Goal: Transaction & Acquisition: Purchase product/service

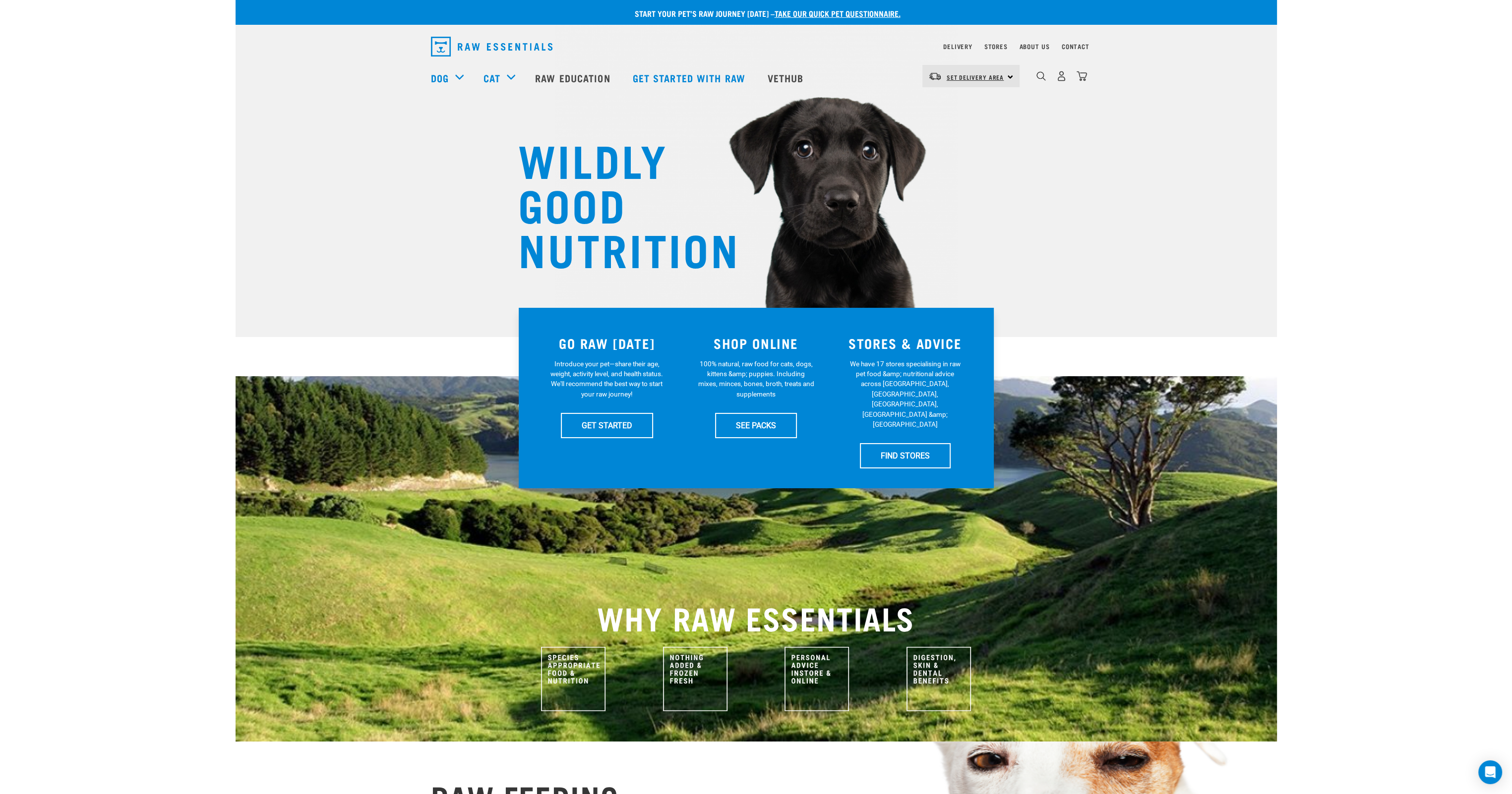
click at [976, 75] on span "Set Delivery Area" at bounding box center [976, 77] width 58 height 4
click at [974, 97] on link "[GEOGRAPHIC_DATA]" at bounding box center [970, 104] width 95 height 22
drag, startPoint x: 0, startPoint y: 0, endPoint x: 777, endPoint y: 428, distance: 887.1
click at [777, 428] on link "SEE PACKS" at bounding box center [755, 425] width 82 height 25
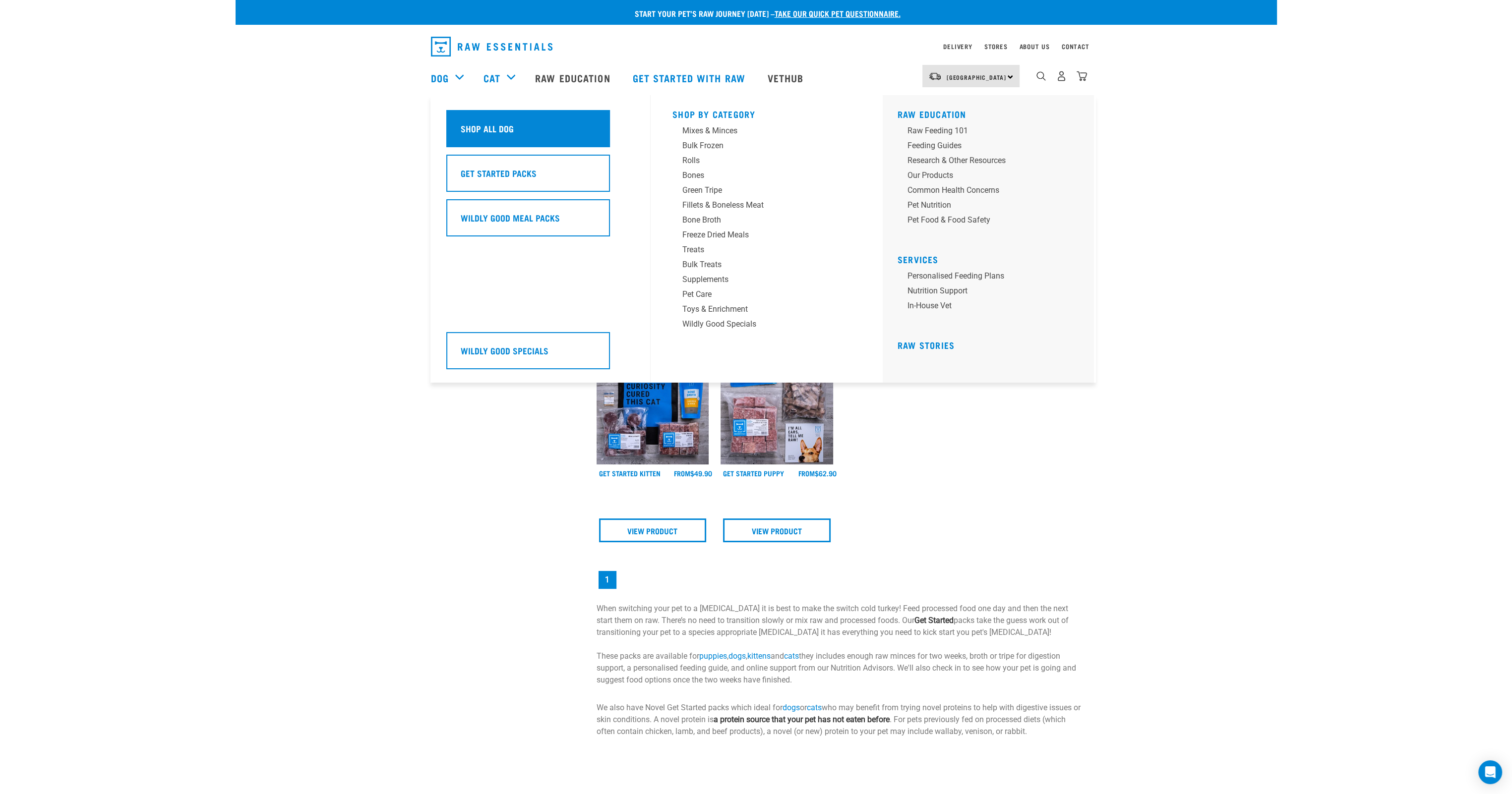
click at [486, 124] on h5 "Shop All Dog" at bounding box center [487, 129] width 53 height 13
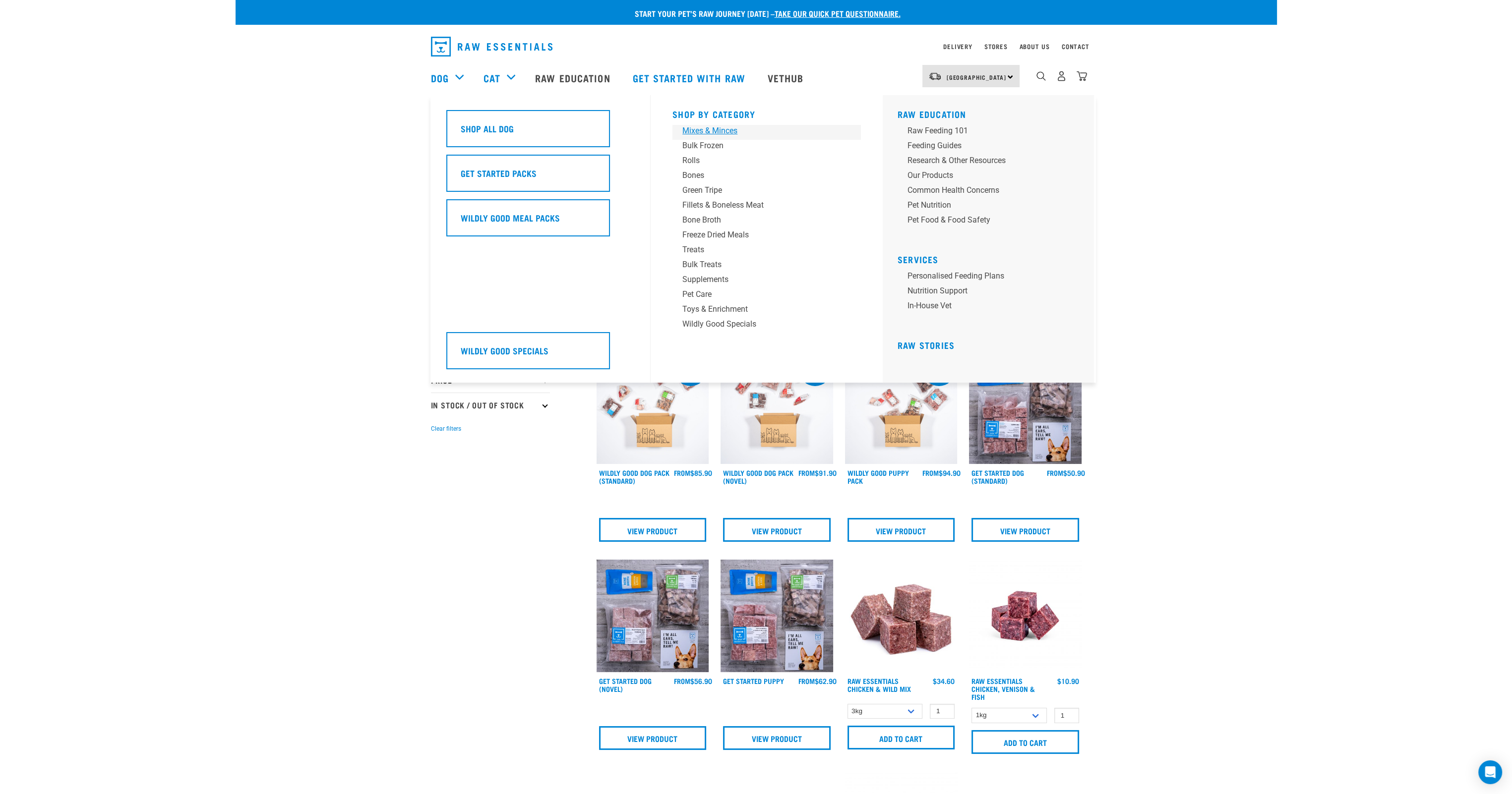
click at [697, 130] on div "Mixes & Minces" at bounding box center [760, 131] width 155 height 12
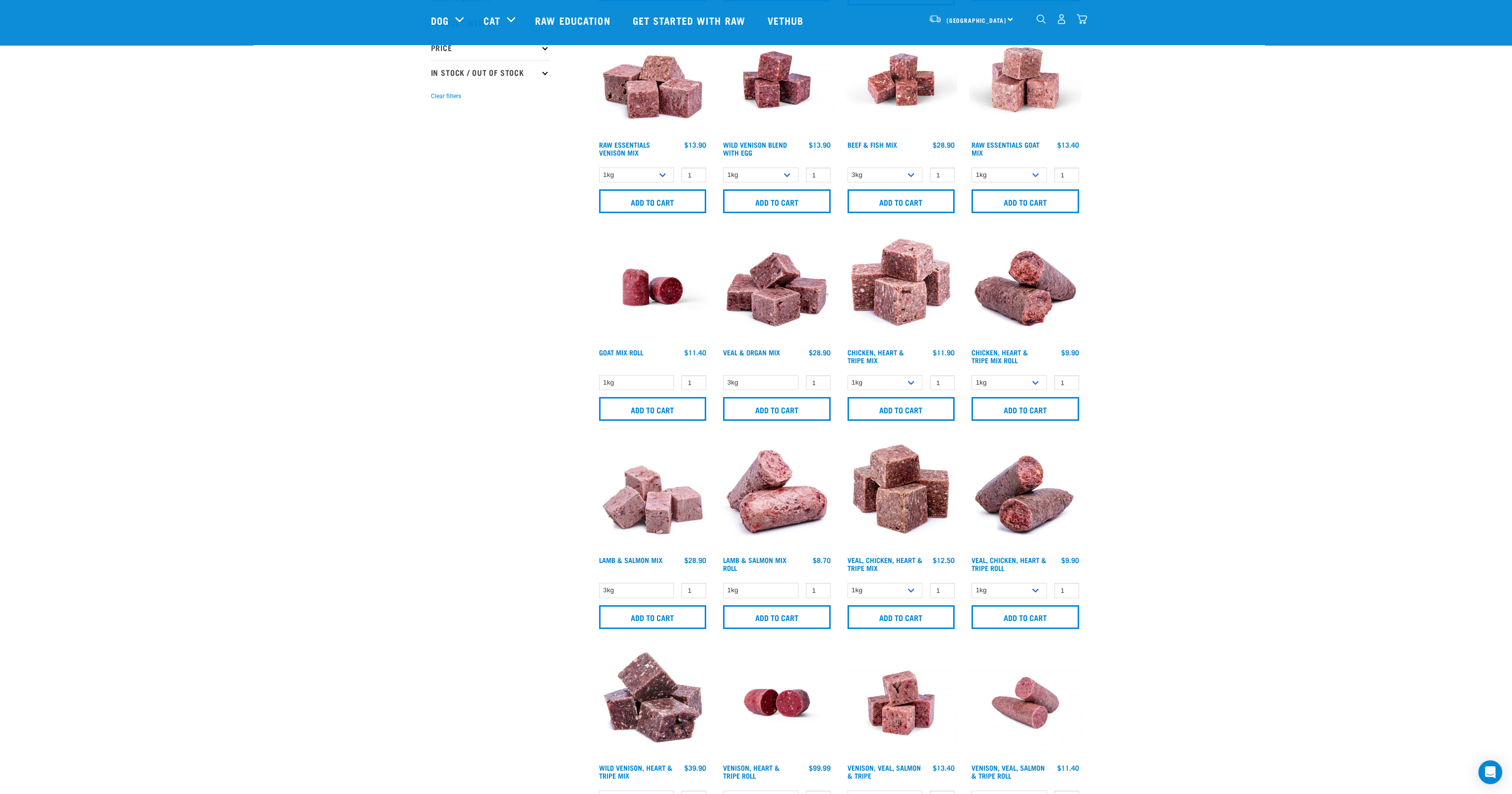
scroll to position [347, 0]
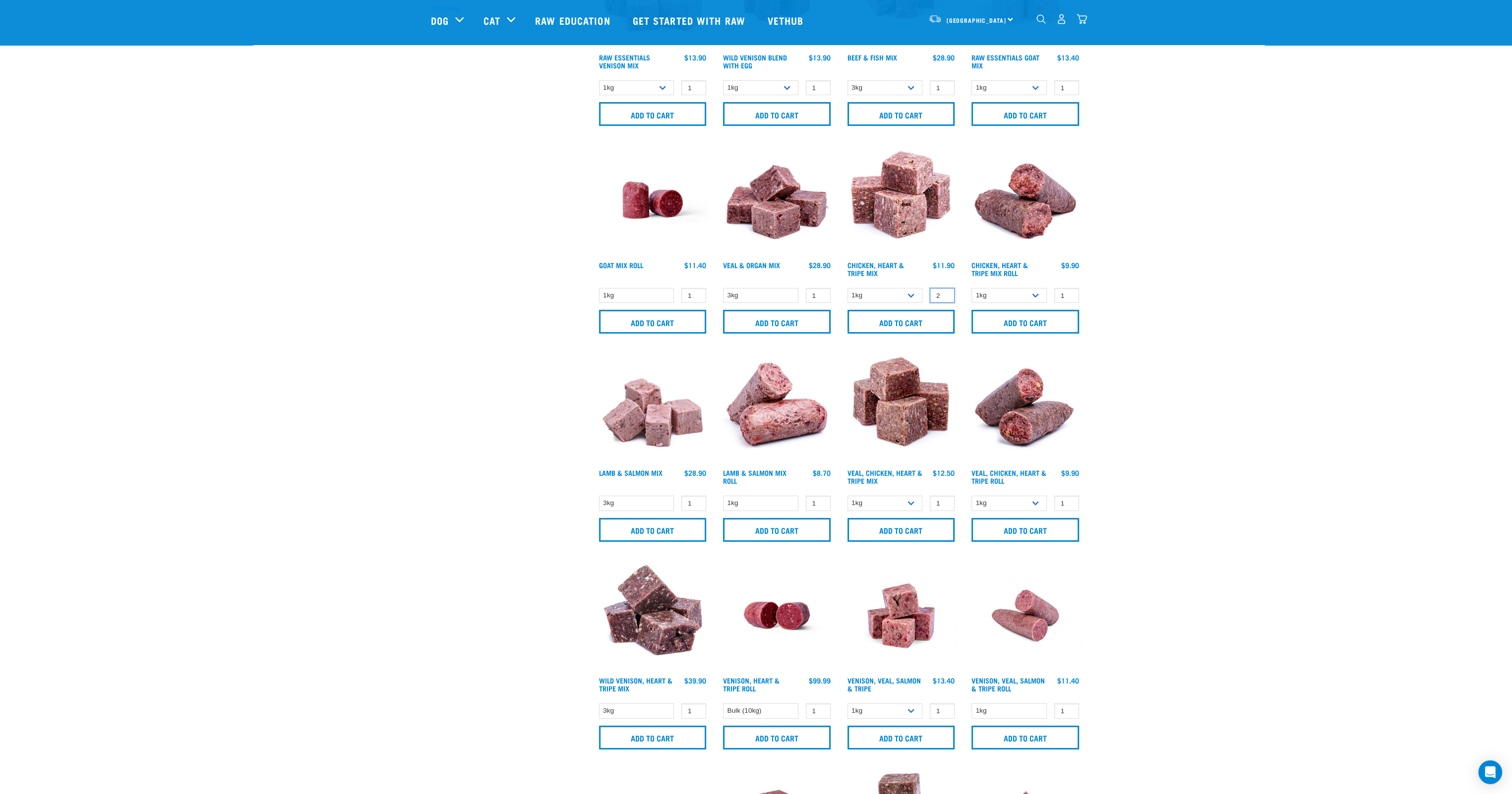
click at [944, 292] on input "2" at bounding box center [942, 296] width 25 height 15
type input "3"
click at [944, 292] on input "3" at bounding box center [942, 296] width 25 height 15
click at [919, 294] on select "1kg 3kg" at bounding box center [885, 296] width 75 height 15
select select "368"
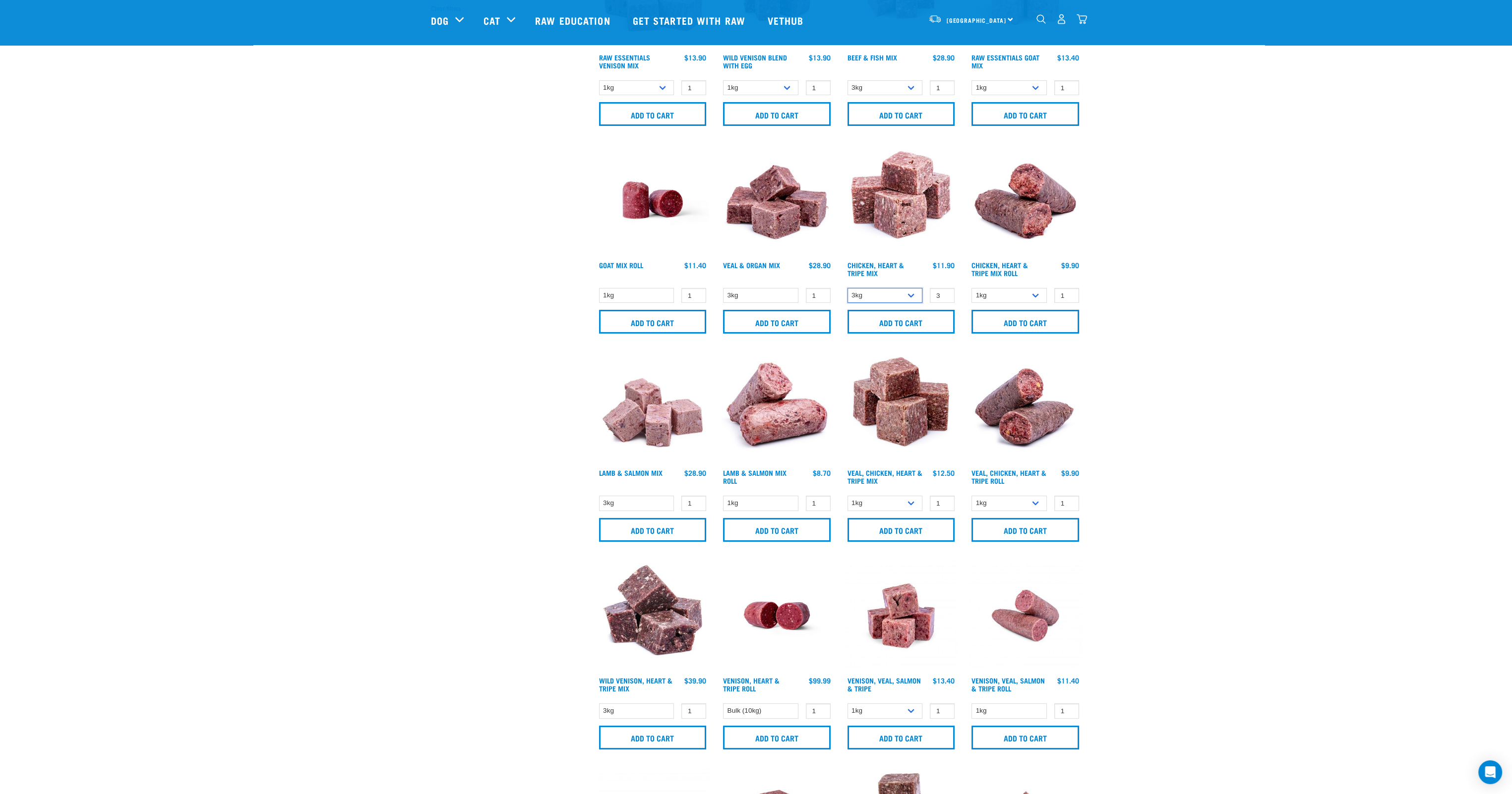
click at [848, 288] on select "1kg 3kg" at bounding box center [885, 296] width 75 height 15
drag, startPoint x: 948, startPoint y: 295, endPoint x: 919, endPoint y: 295, distance: 29.0
click at [930, 295] on input "-1" at bounding box center [942, 296] width 25 height 15
type input "0"
click at [944, 294] on input "0" at bounding box center [942, 296] width 25 height 15
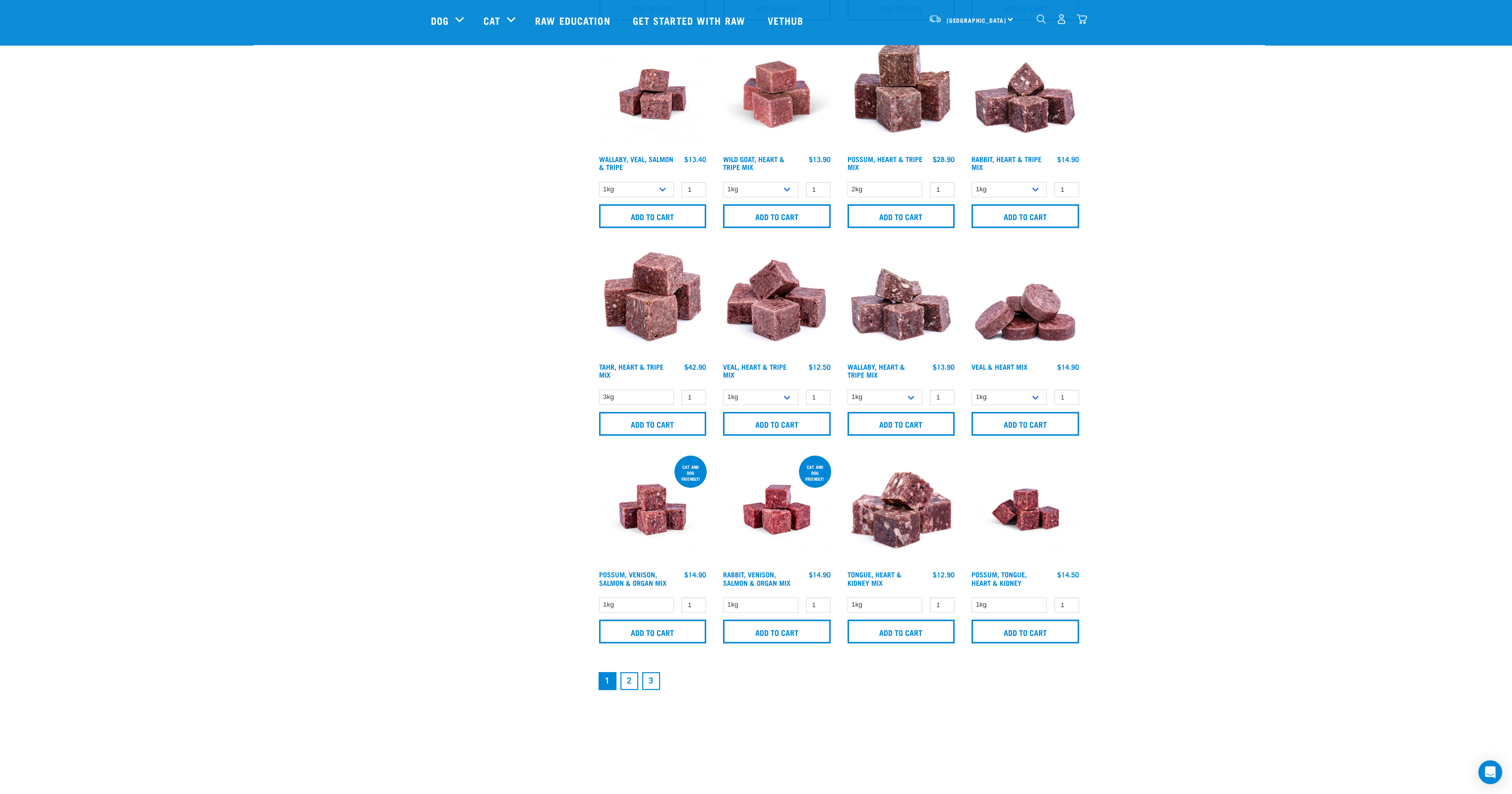
scroll to position [1239, 0]
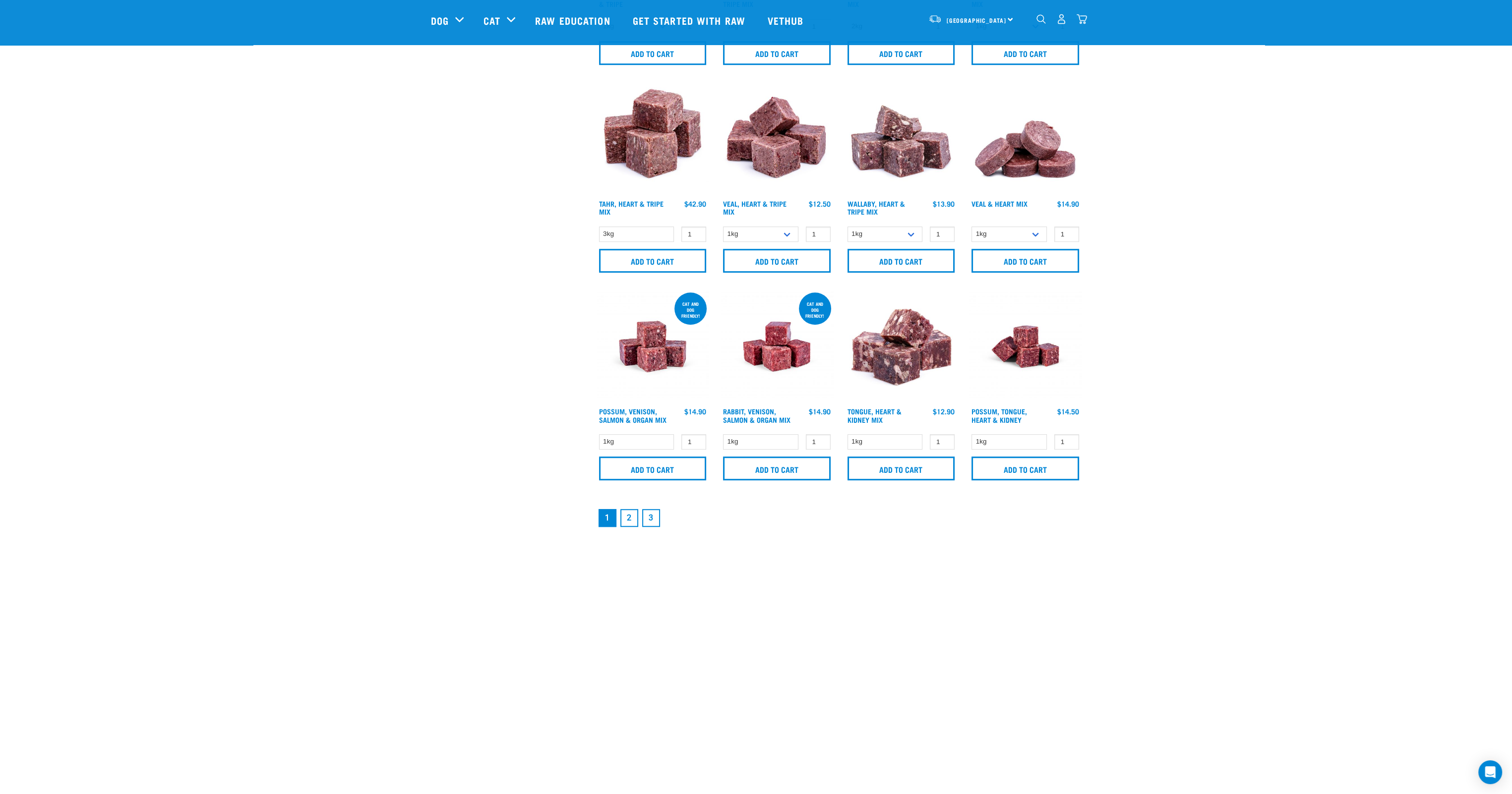
click at [625, 519] on link "2" at bounding box center [629, 518] width 18 height 18
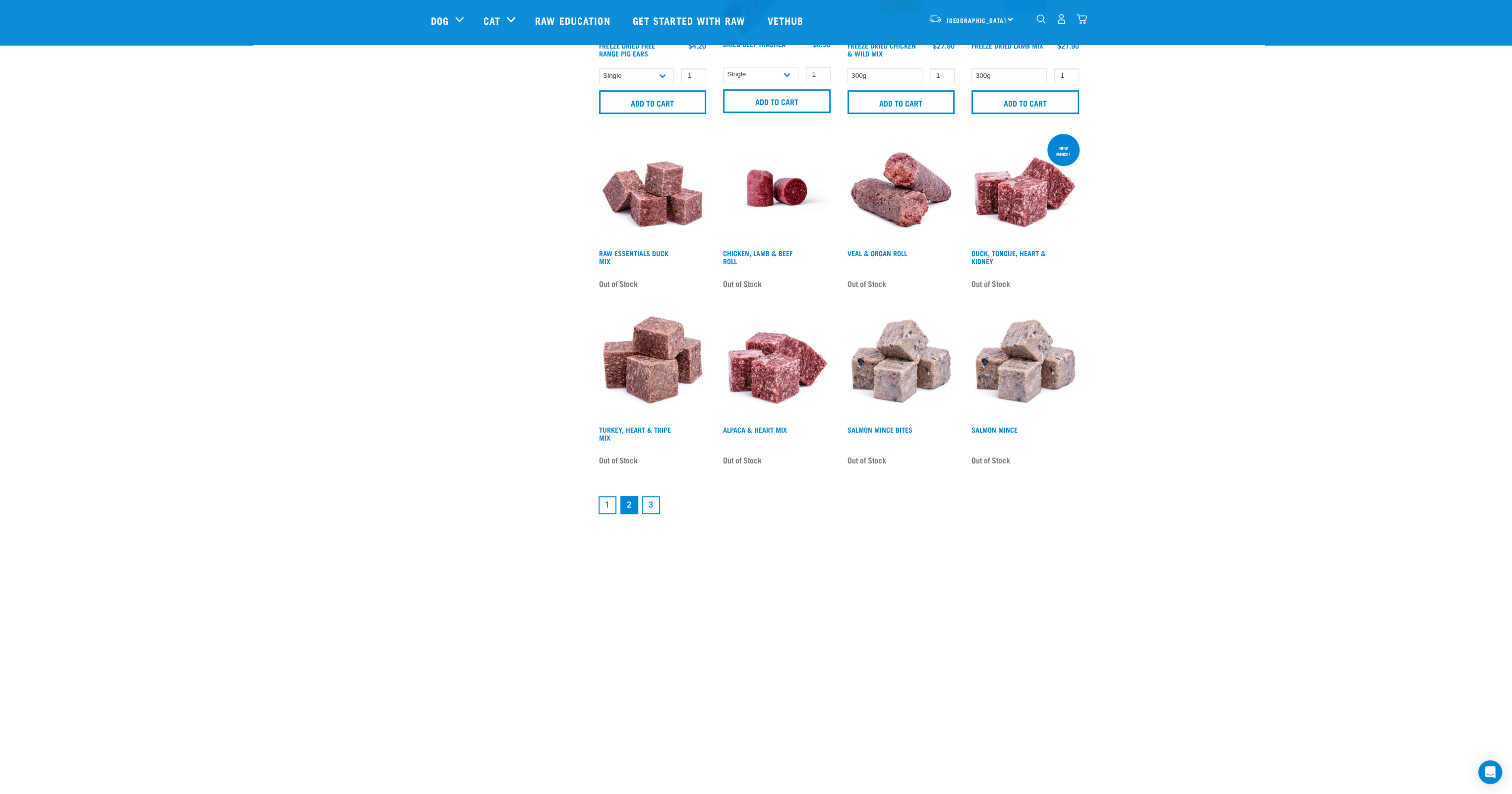
scroll to position [1190, 0]
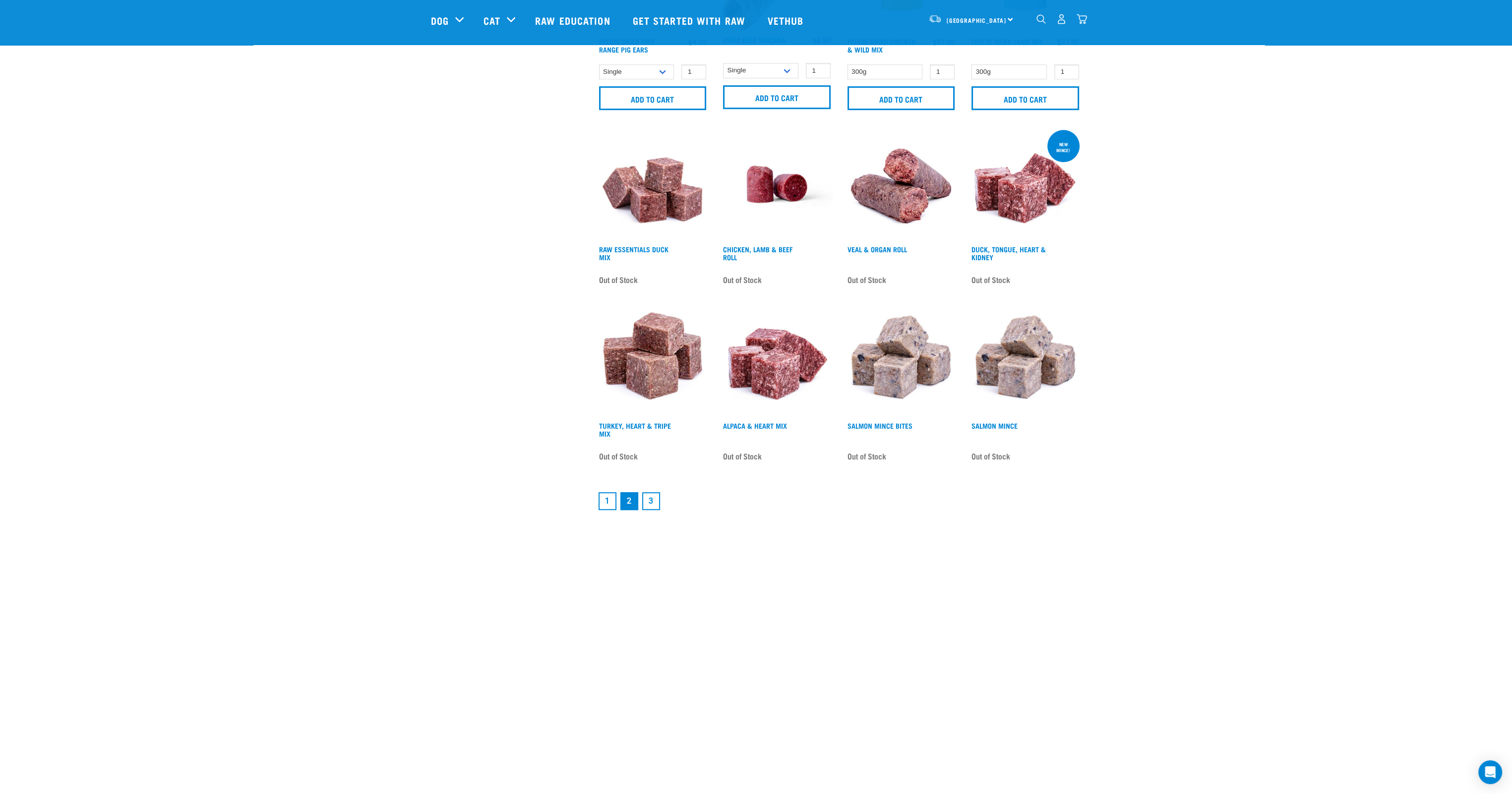
click at [651, 501] on link "3" at bounding box center [651, 501] width 18 height 18
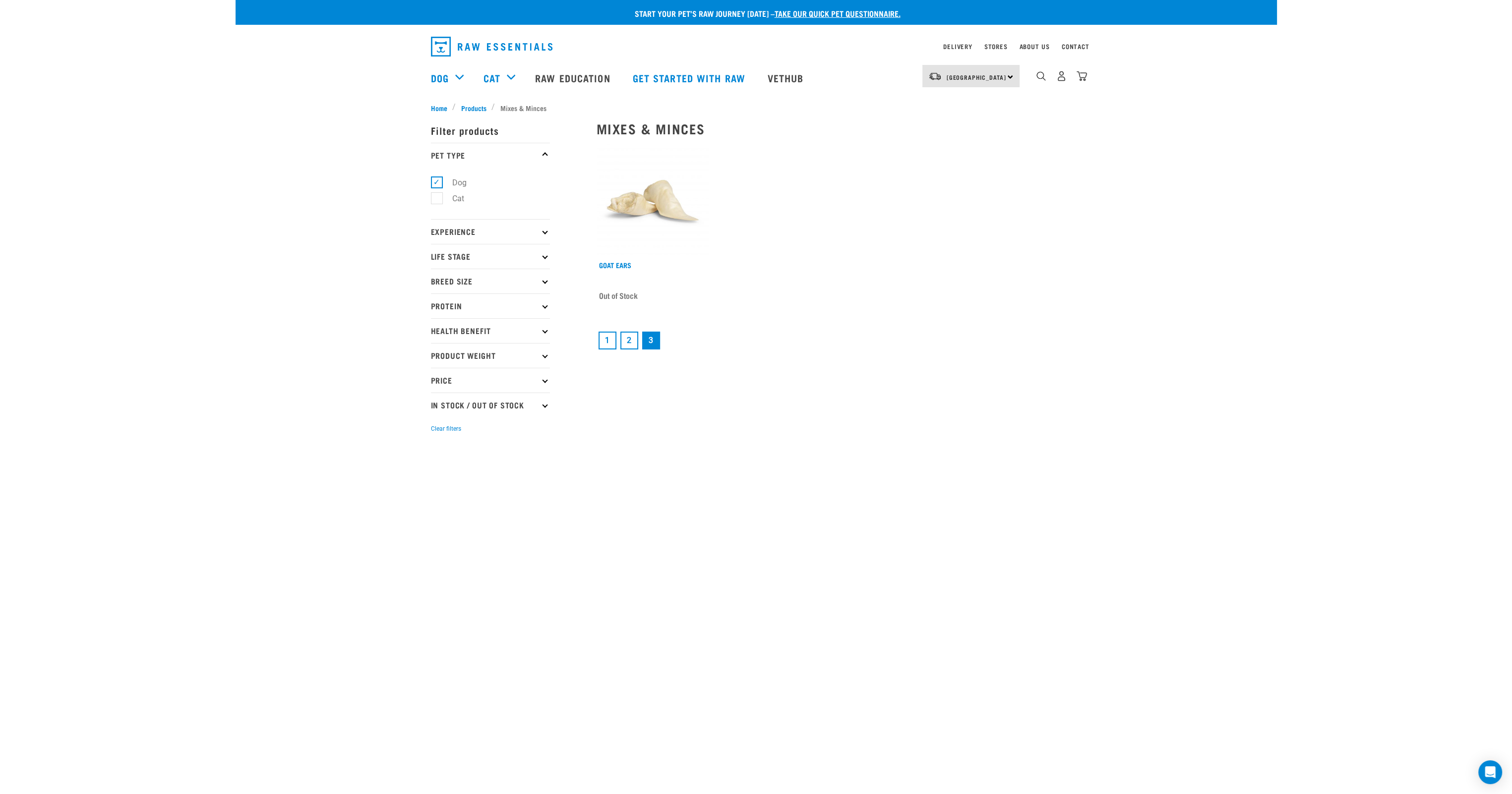
click at [606, 346] on link "1" at bounding box center [608, 340] width 18 height 18
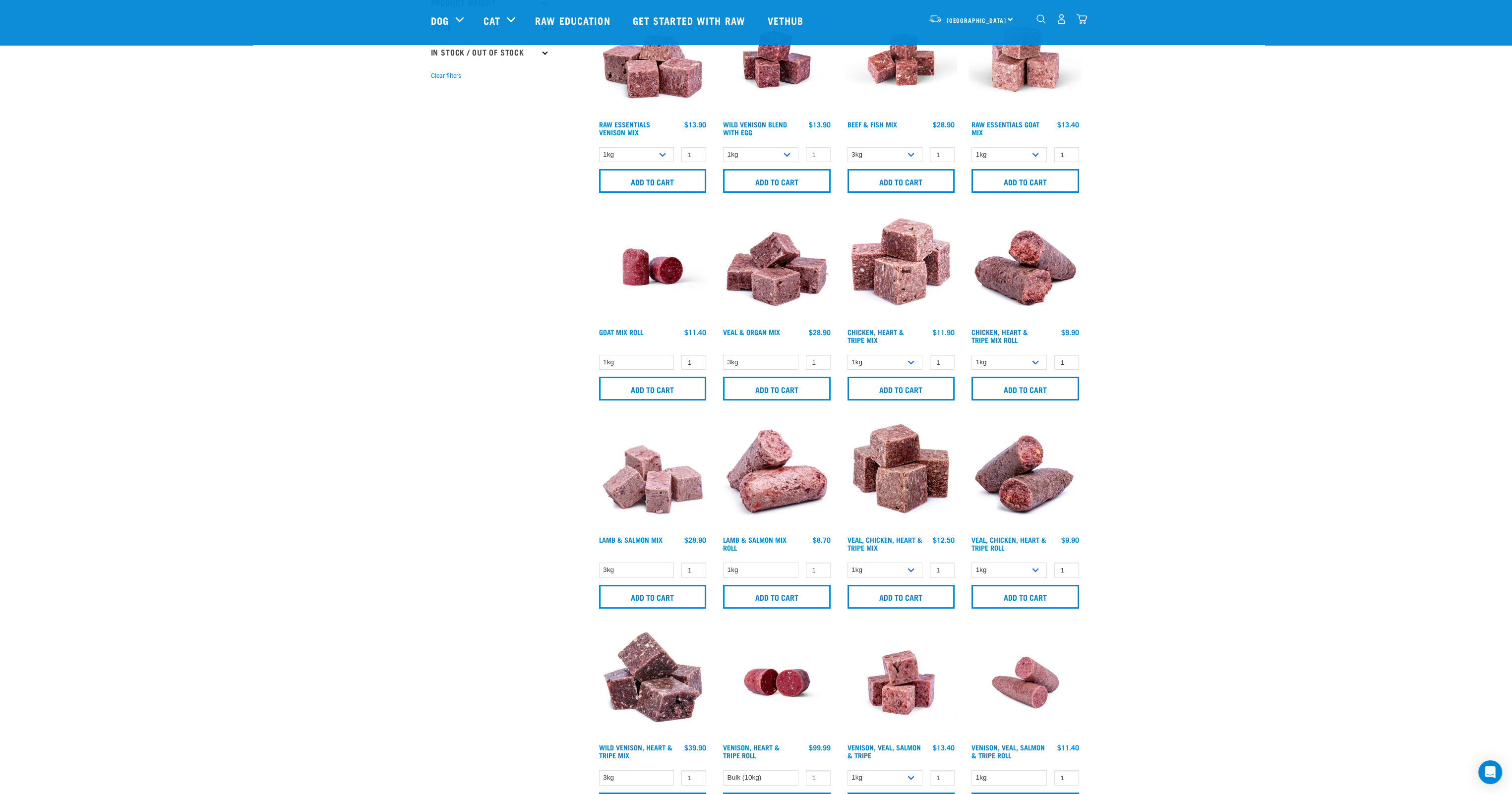
scroll to position [298, 0]
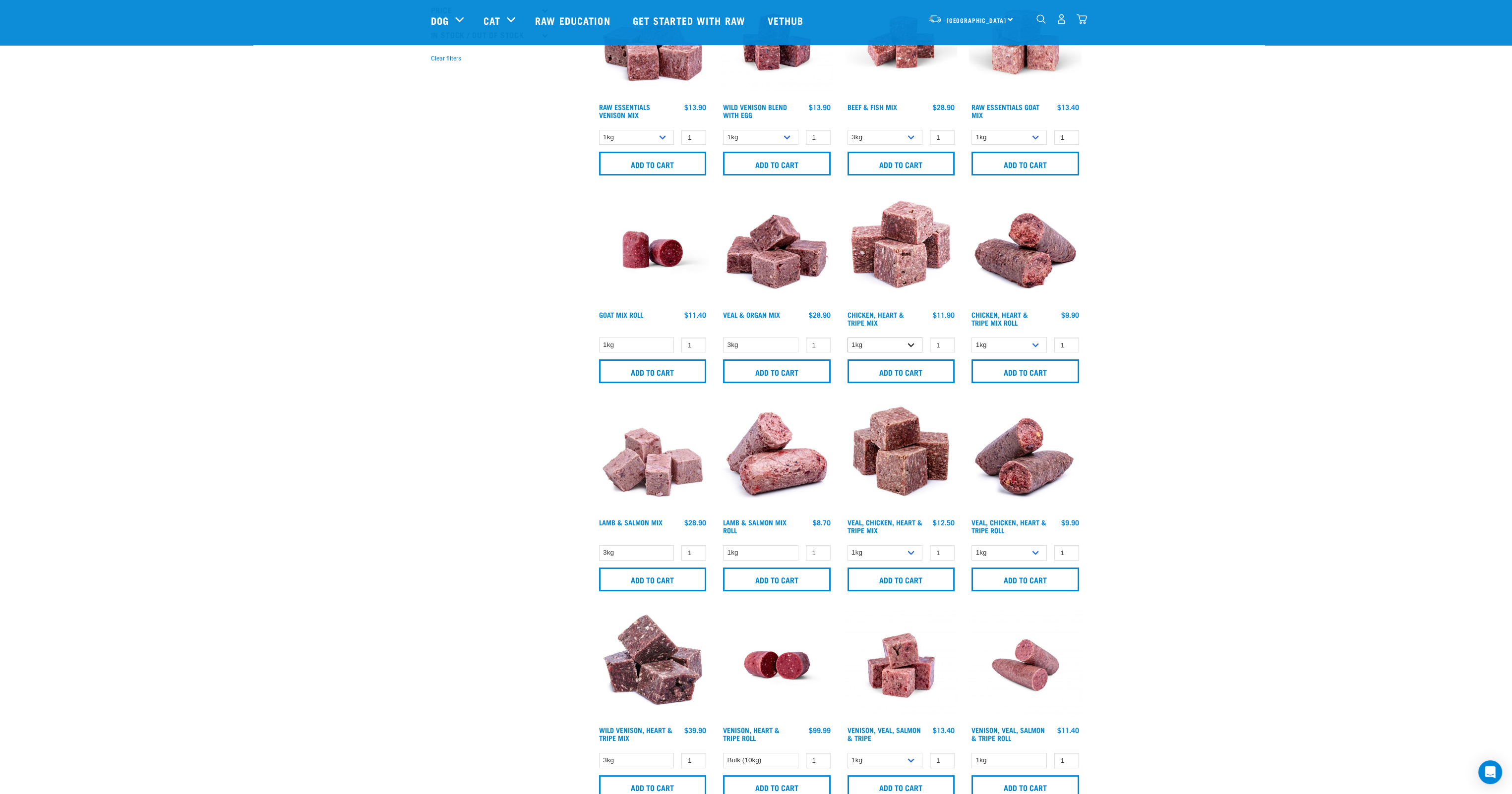
click at [924, 346] on div "1 0 100 0 100" at bounding box center [938, 345] width 32 height 15
click at [917, 346] on select "1kg 3kg" at bounding box center [885, 345] width 75 height 15
select select "368"
click at [848, 337] on select "1kg 3kg" at bounding box center [885, 345] width 75 height 15
click at [944, 344] on input "0" at bounding box center [942, 345] width 25 height 15
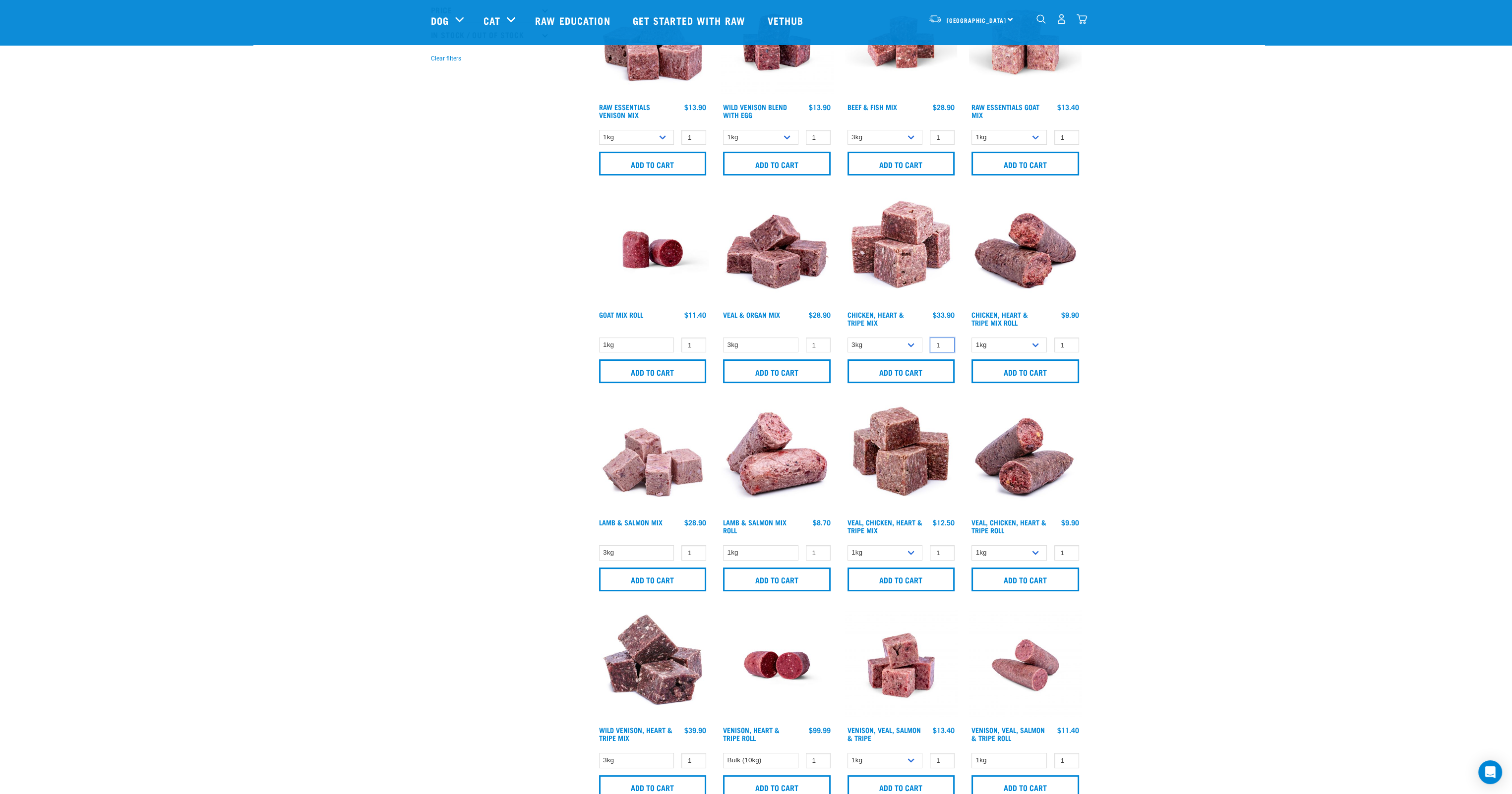
click at [944, 342] on input "1" at bounding box center [942, 345] width 25 height 15
type input "2"
click at [944, 342] on input "2" at bounding box center [942, 345] width 25 height 15
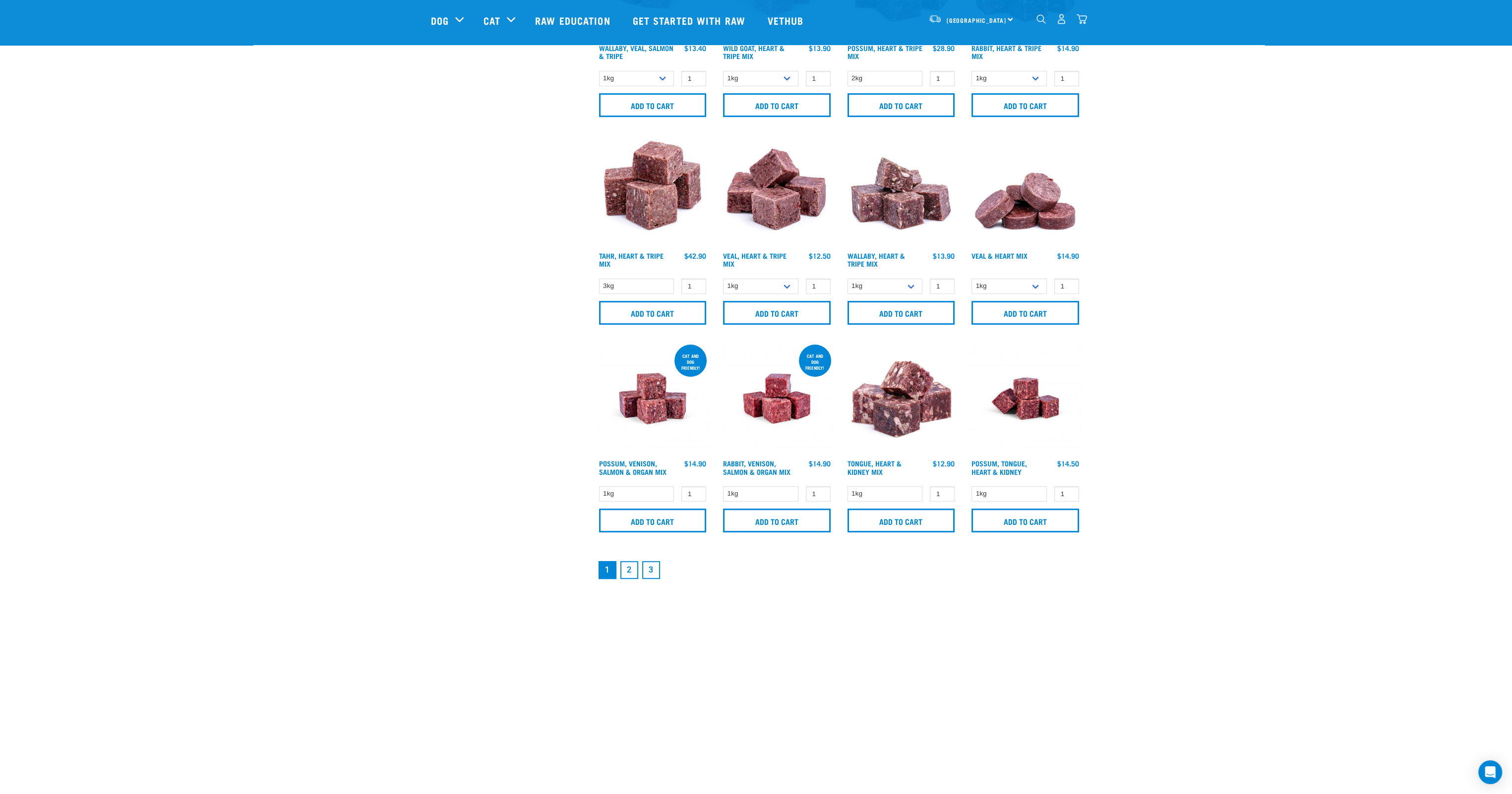
scroll to position [1190, 0]
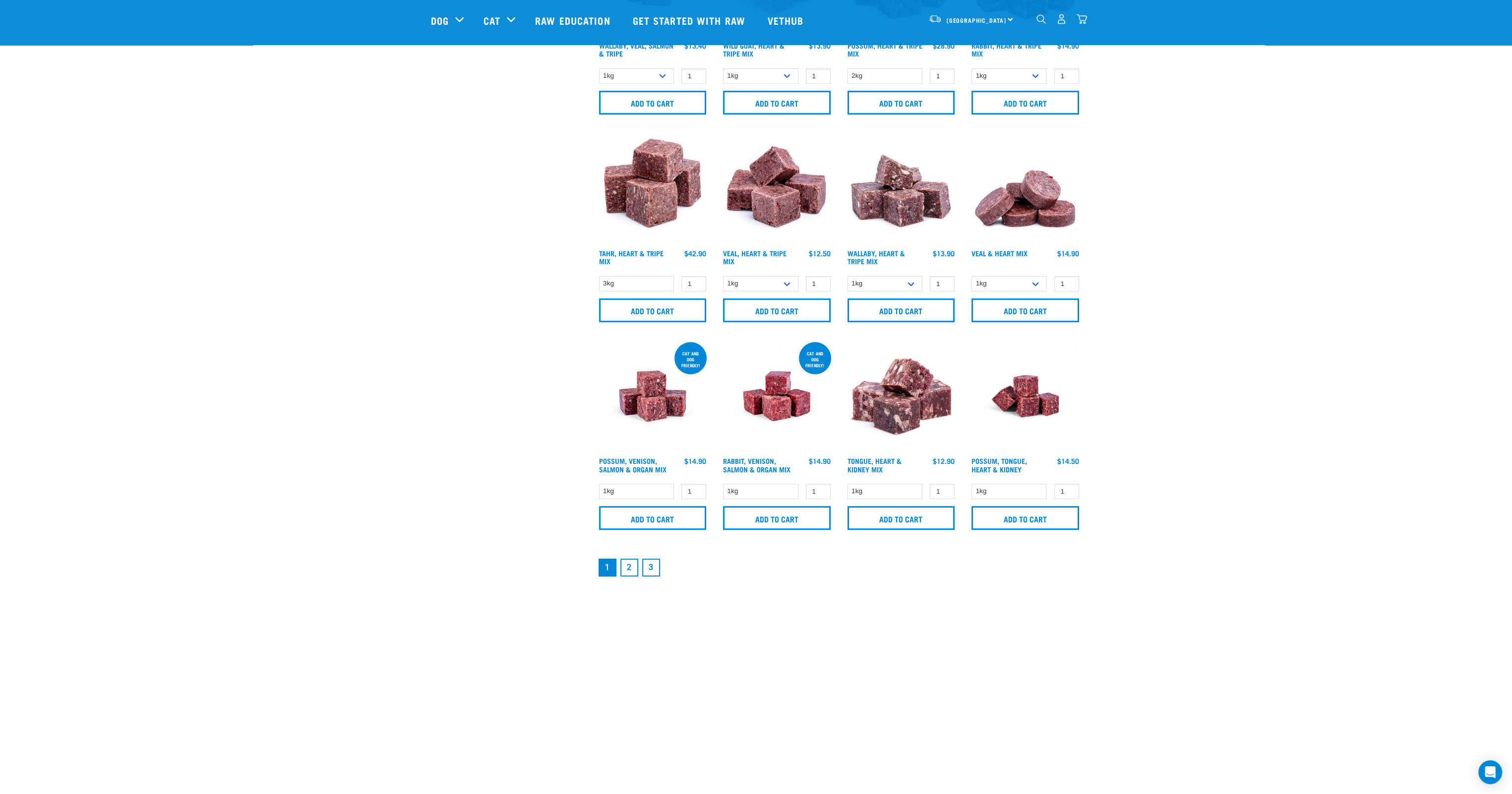
click at [632, 566] on link "2" at bounding box center [629, 567] width 18 height 18
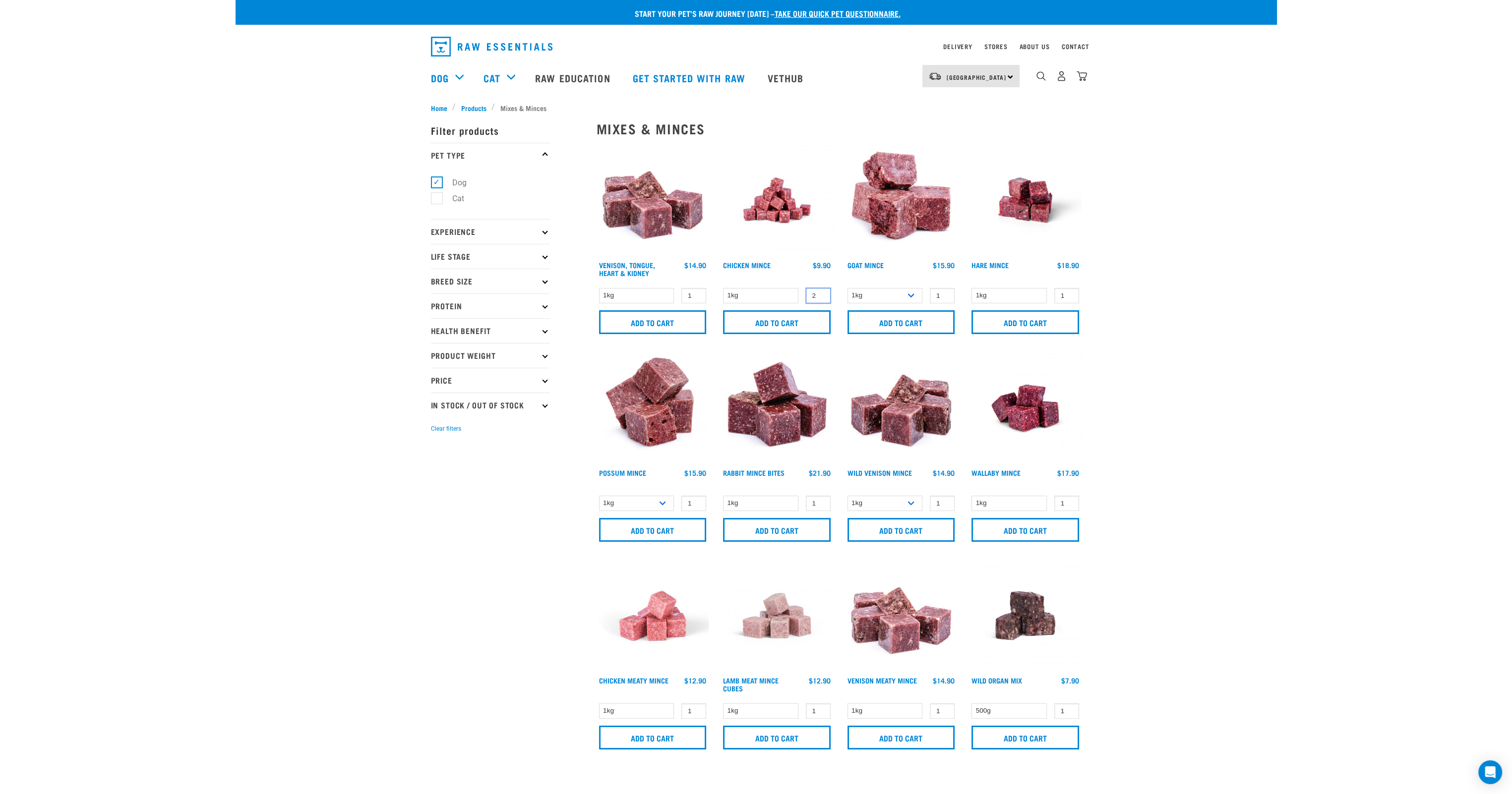
type input "2"
click at [820, 294] on input "2" at bounding box center [818, 296] width 25 height 15
click at [804, 325] on input "Add to cart" at bounding box center [777, 322] width 107 height 24
click at [1082, 82] on img "dropdown navigation" at bounding box center [1082, 76] width 11 height 11
click at [1083, 79] on img "dropdown navigation" at bounding box center [1082, 76] width 11 height 11
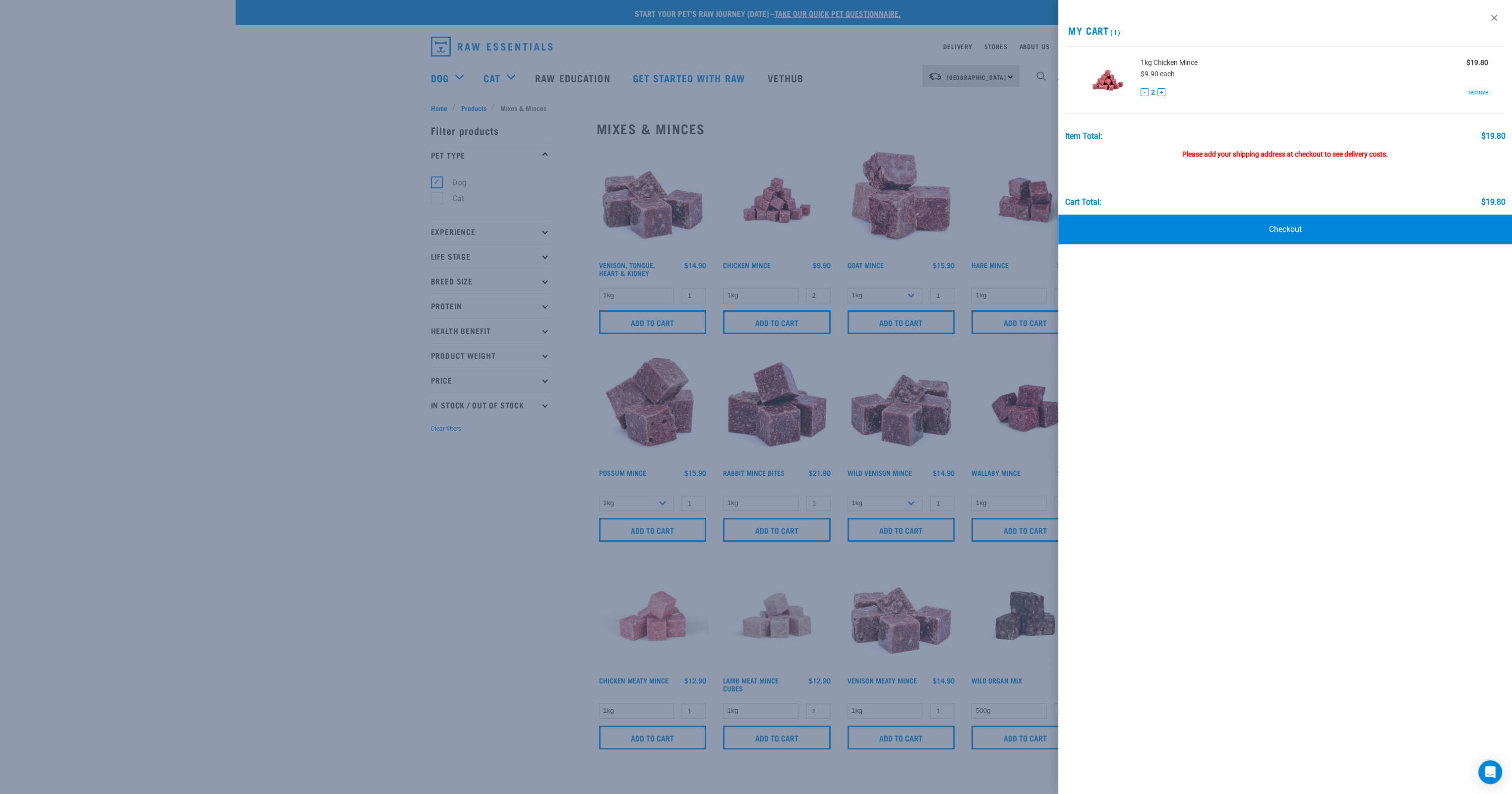
click at [1037, 114] on div at bounding box center [756, 397] width 1512 height 794
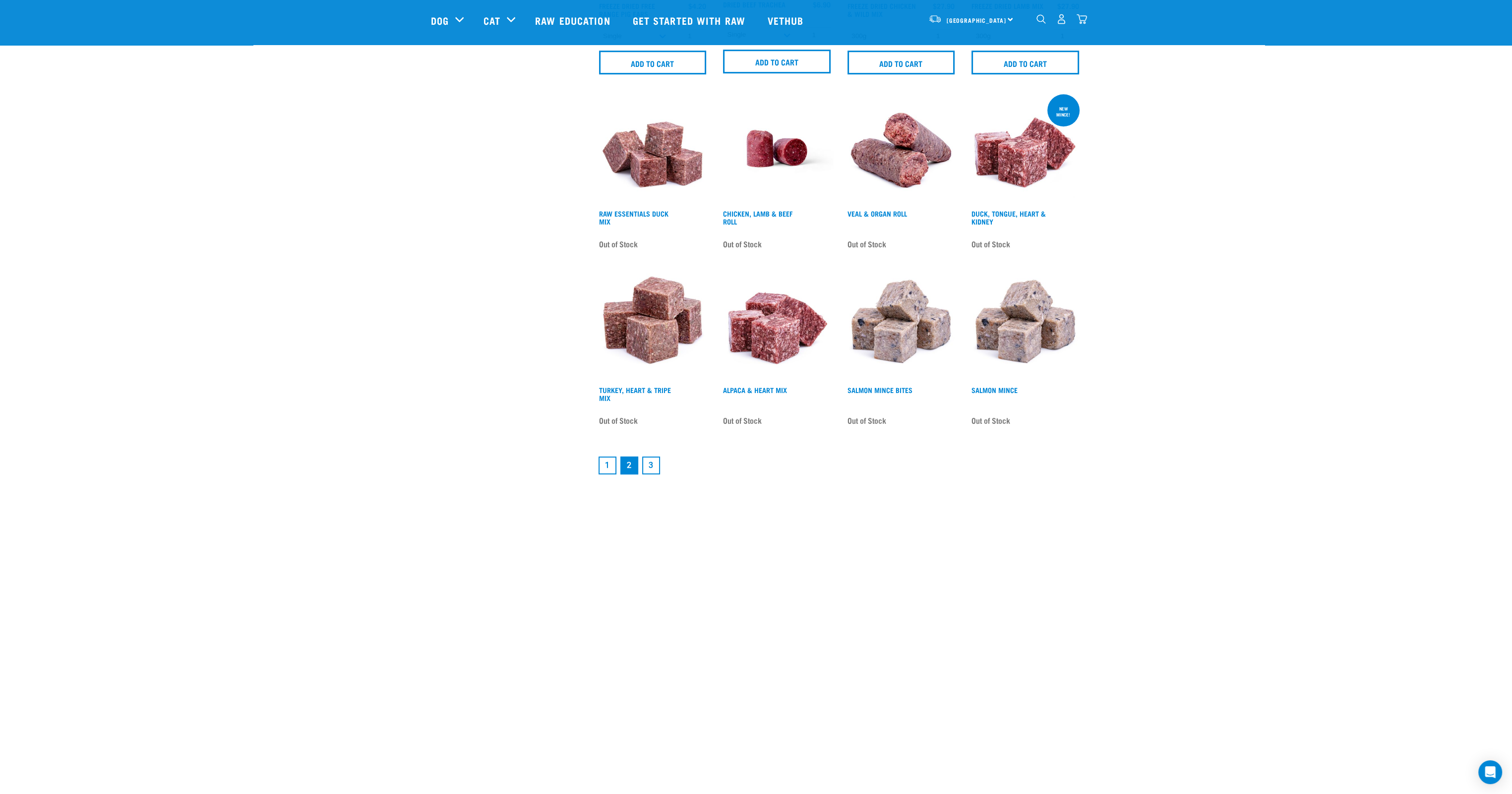
scroll to position [1339, 0]
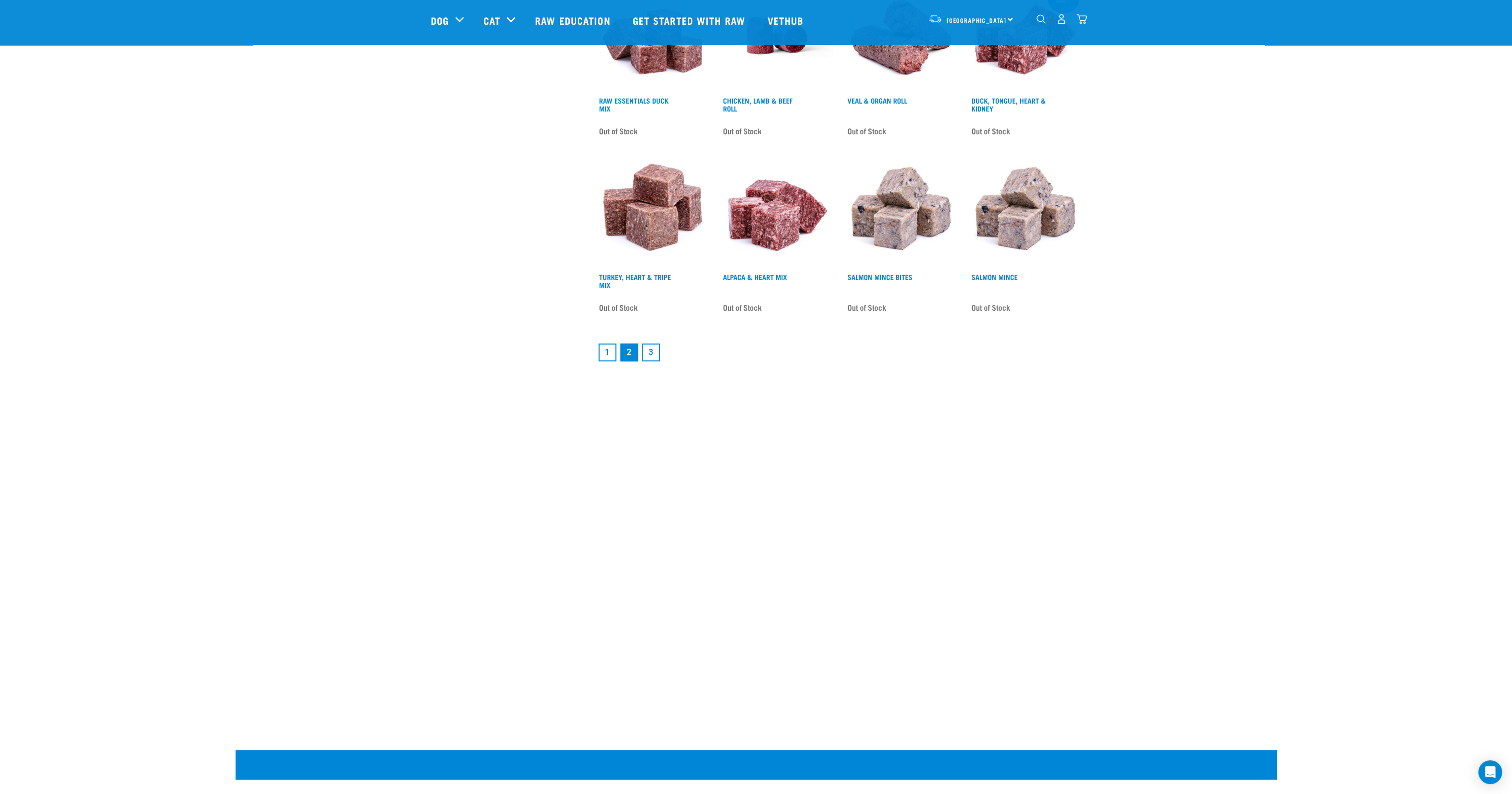
click at [610, 354] on link "1" at bounding box center [608, 352] width 18 height 18
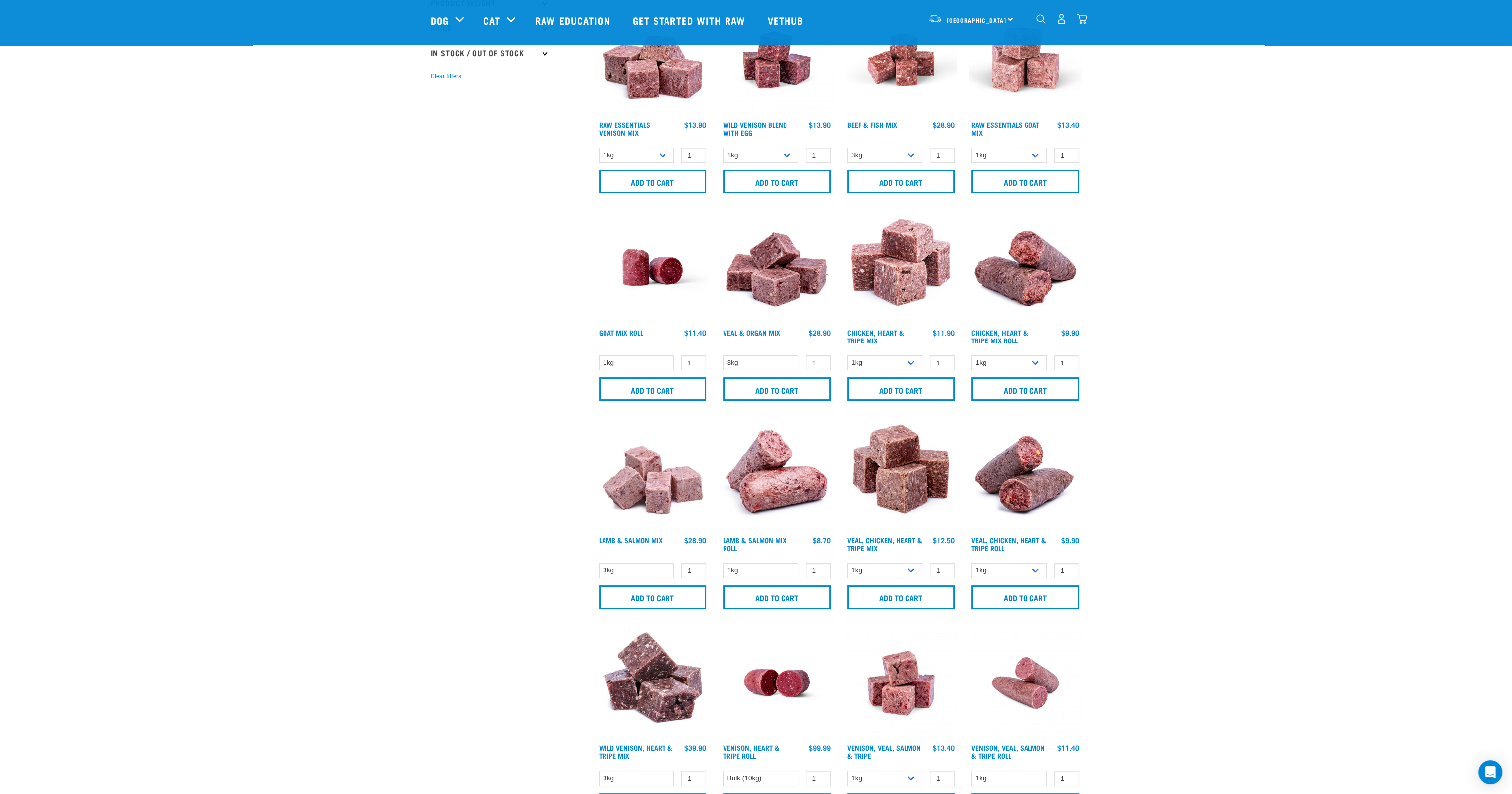
scroll to position [298, 0]
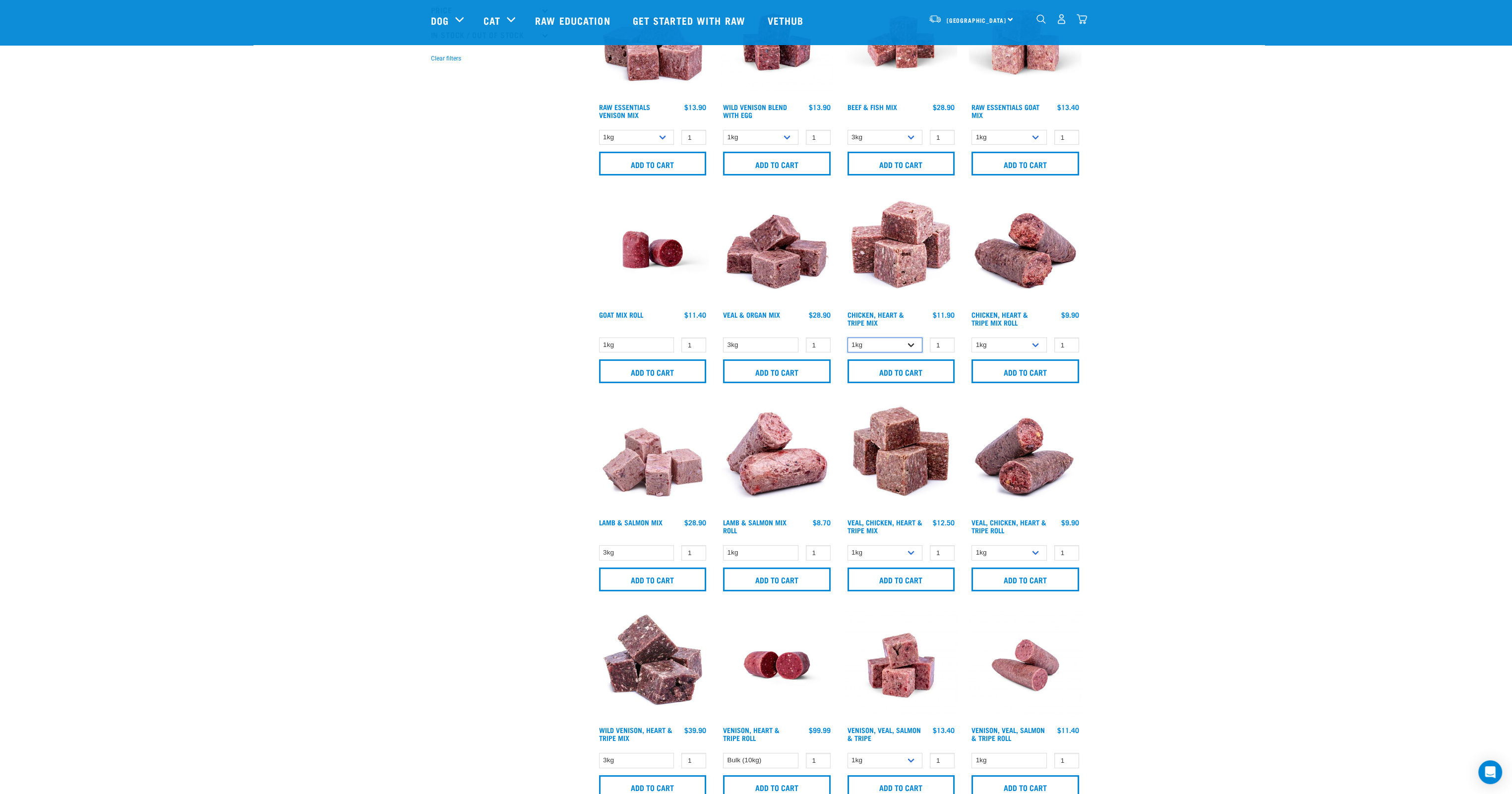
click at [909, 341] on select "1kg 3kg" at bounding box center [885, 345] width 75 height 15
select select "368"
click at [848, 337] on select "1kg 3kg" at bounding box center [885, 345] width 75 height 15
type input "2"
click at [943, 343] on input "2" at bounding box center [942, 345] width 25 height 15
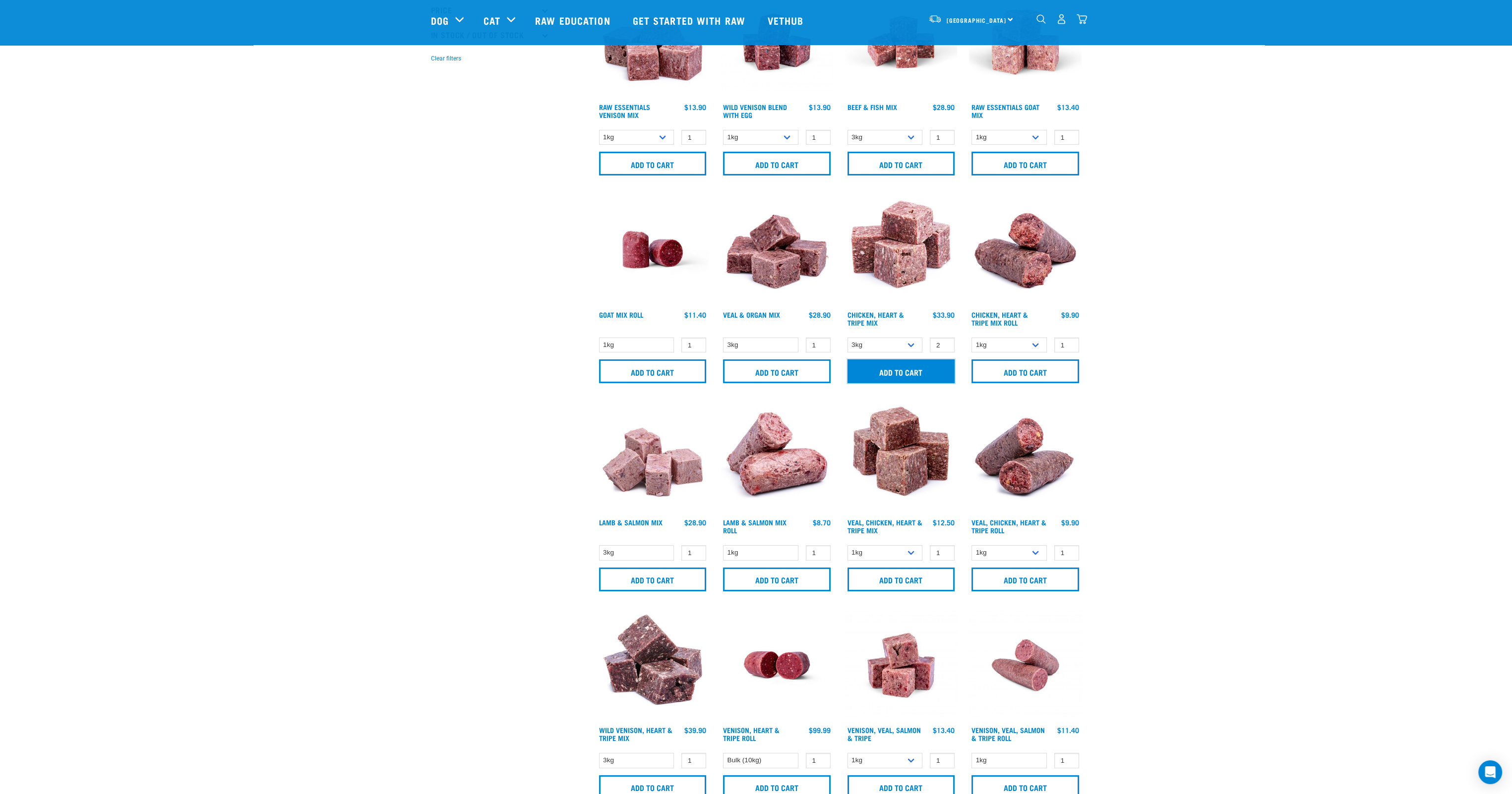
click at [931, 366] on input "Add to cart" at bounding box center [901, 371] width 107 height 24
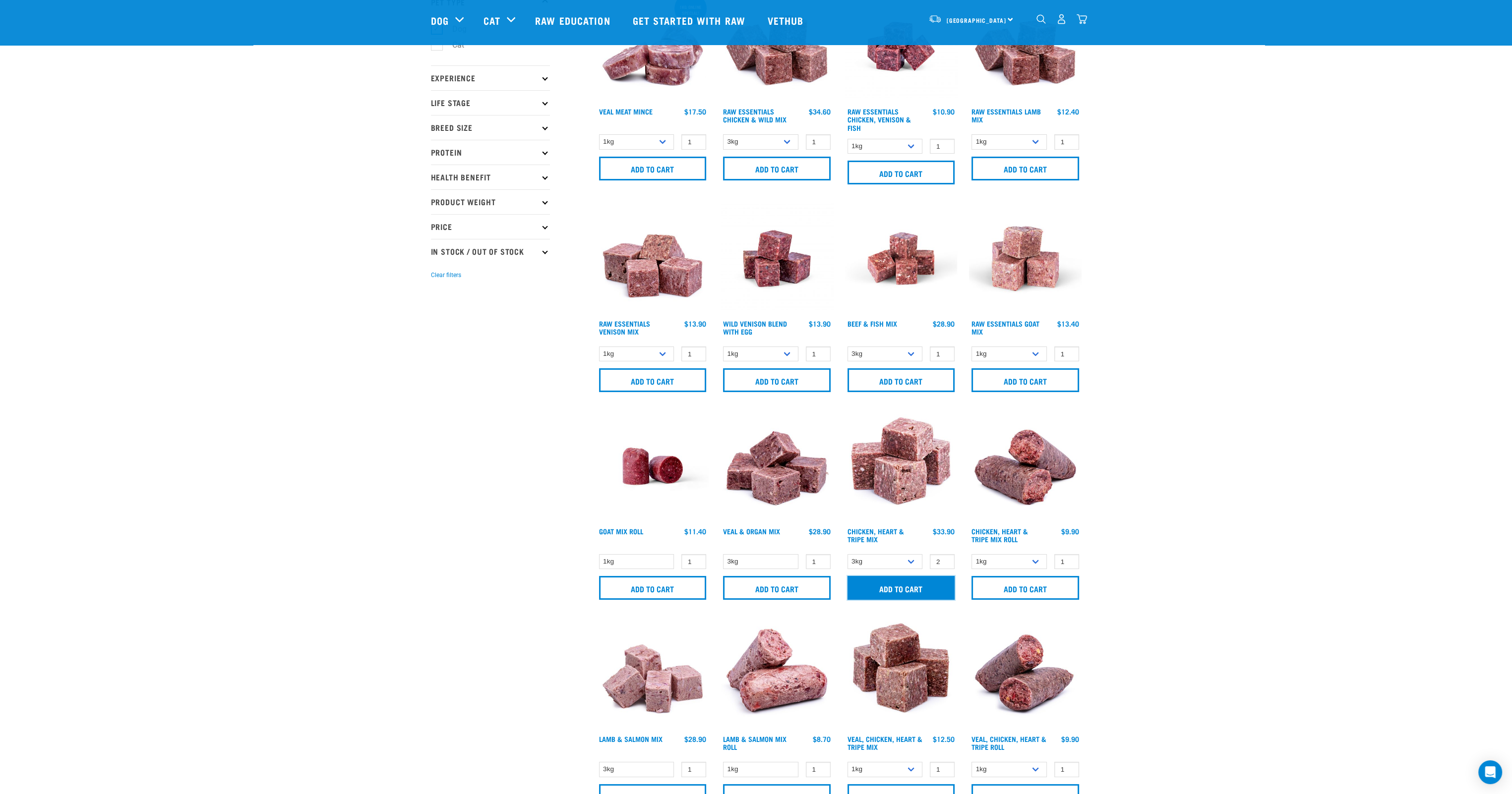
scroll to position [0, 0]
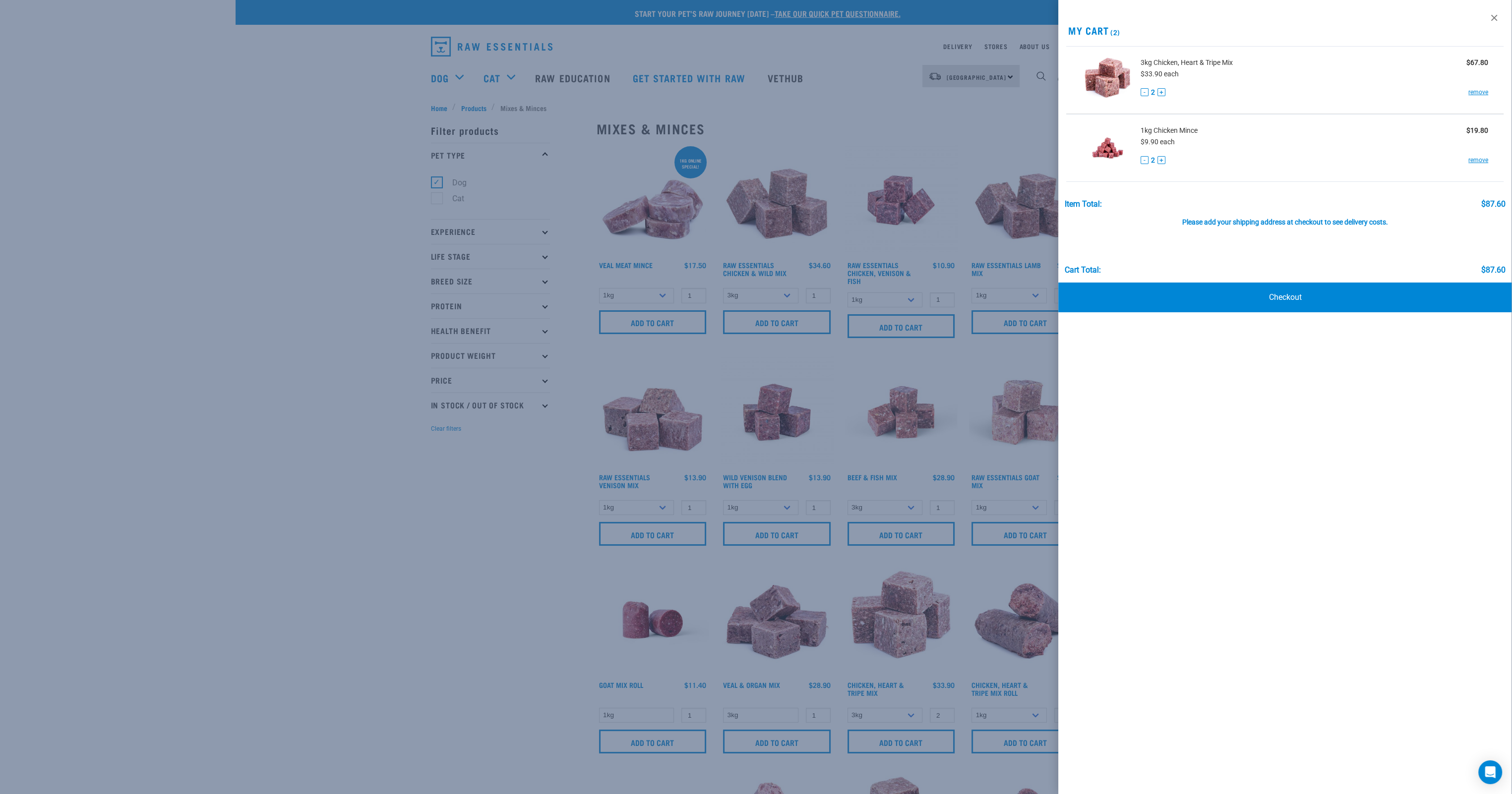
click at [1080, 82] on div at bounding box center [756, 397] width 1512 height 794
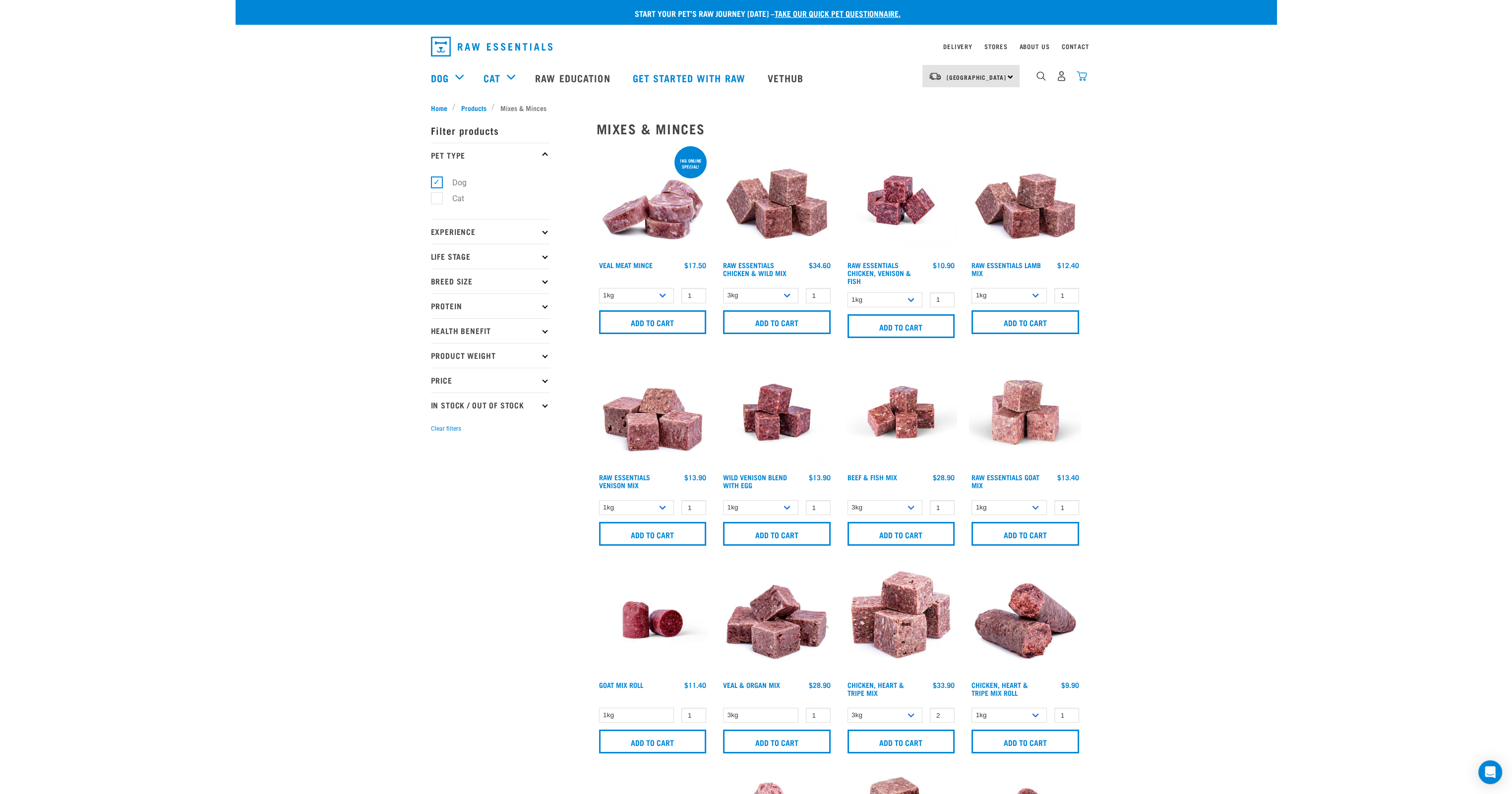
click at [1081, 80] on img "dropdown navigation" at bounding box center [1082, 76] width 11 height 11
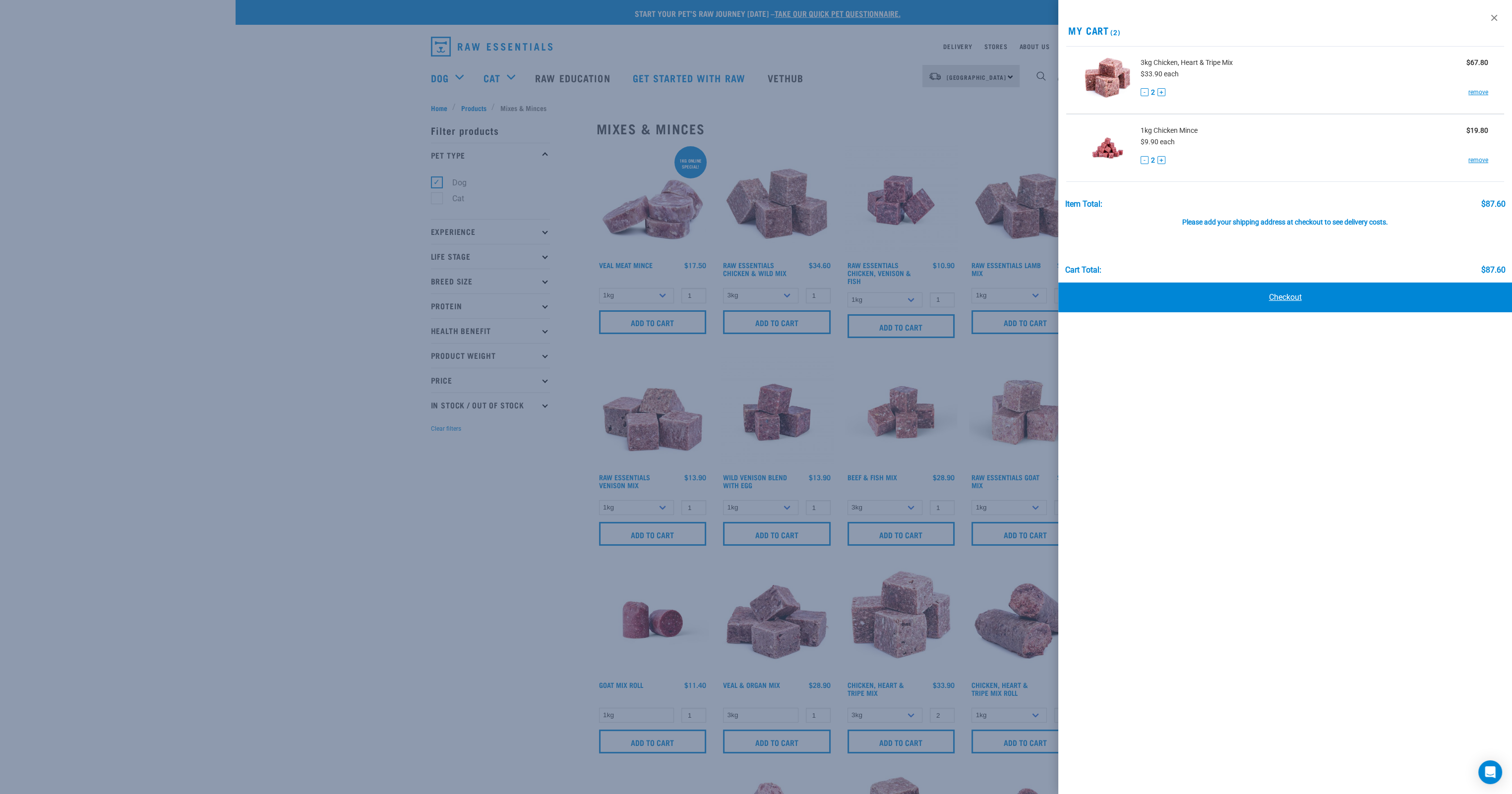
click at [1248, 289] on link "Checkout" at bounding box center [1285, 298] width 454 height 30
